Goal: Information Seeking & Learning: Find specific fact

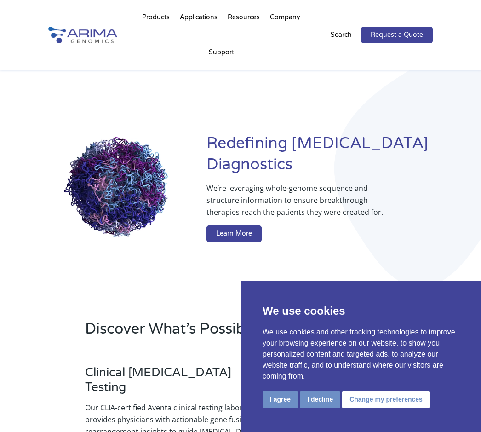
click at [274, 396] on button "I agree" at bounding box center [280, 399] width 35 height 17
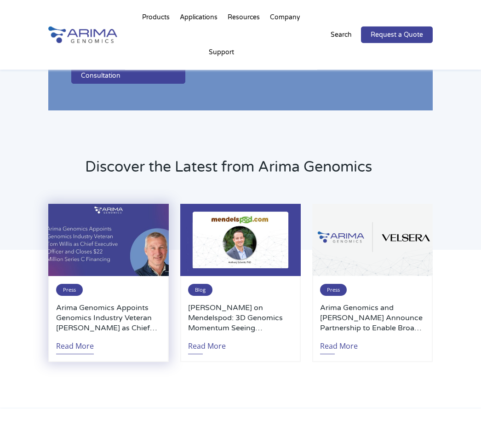
scroll to position [1832, 0]
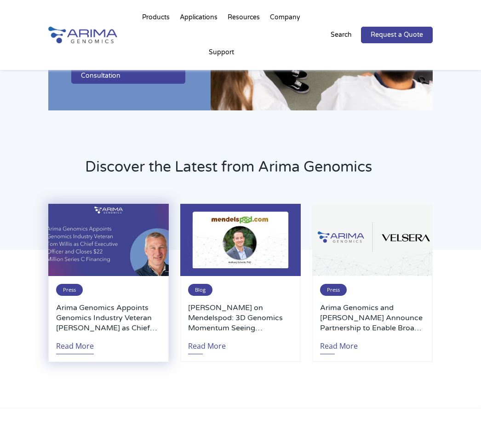
click at [79, 333] on link "Read More" at bounding box center [75, 343] width 38 height 21
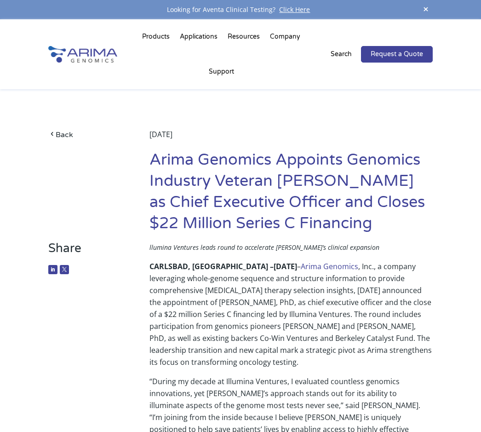
click at [344, 48] on p "Search" at bounding box center [341, 54] width 21 height 12
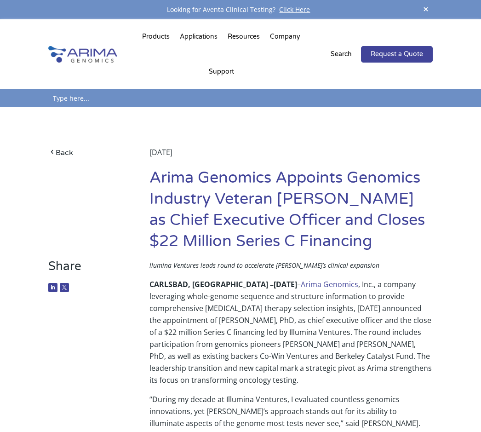
click at [108, 89] on input "text" at bounding box center [240, 98] width 385 height 18
type input "Tom Willis"
click input "Search" at bounding box center [0, 0] width 0 height 0
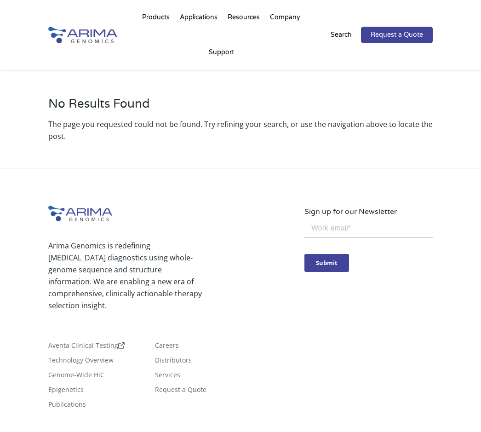
click at [347, 29] on p "Search" at bounding box center [341, 35] width 21 height 12
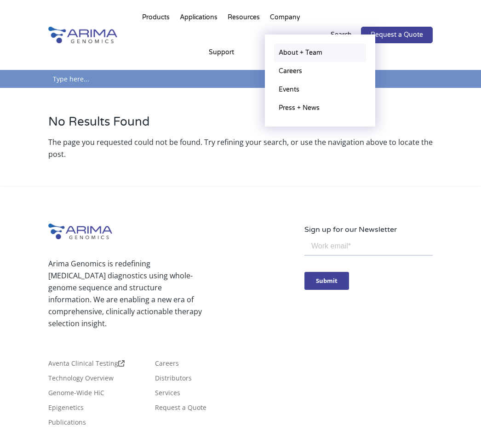
click at [299, 53] on link "About + Team" at bounding box center [320, 53] width 92 height 18
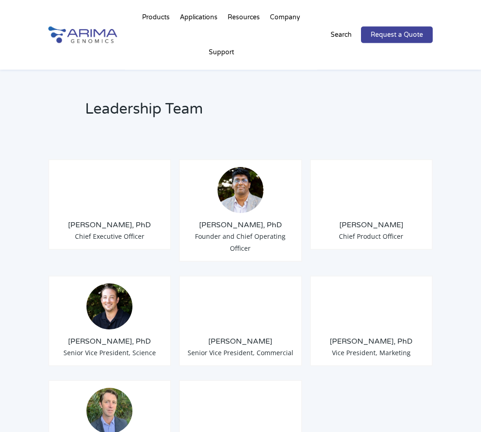
scroll to position [703, 0]
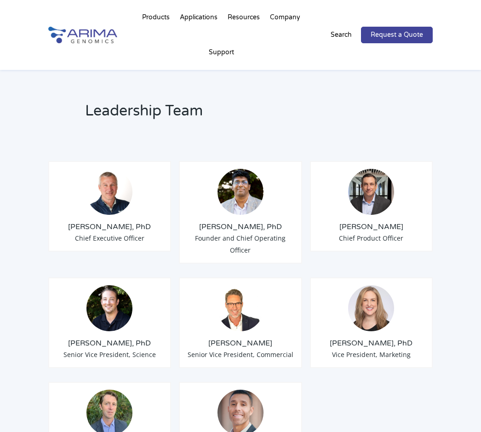
click at [128, 169] on img at bounding box center [109, 192] width 46 height 46
click at [117, 222] on h3 "Tom Willis, PhD" at bounding box center [110, 227] width 108 height 10
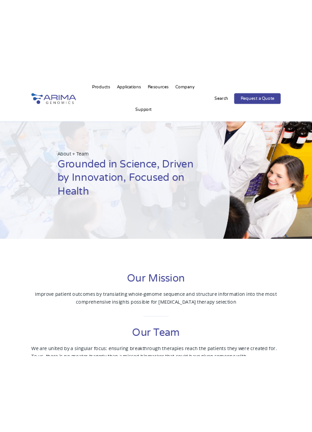
scroll to position [0, 0]
